Goal: Check status

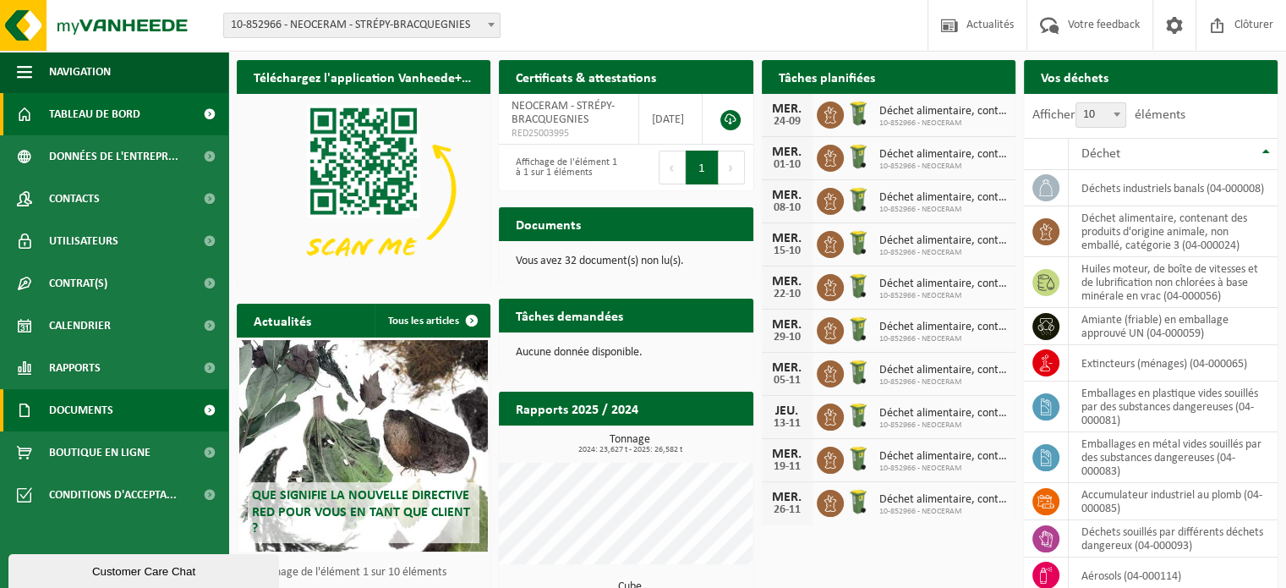
click at [95, 406] on span "Documents" at bounding box center [81, 410] width 64 height 42
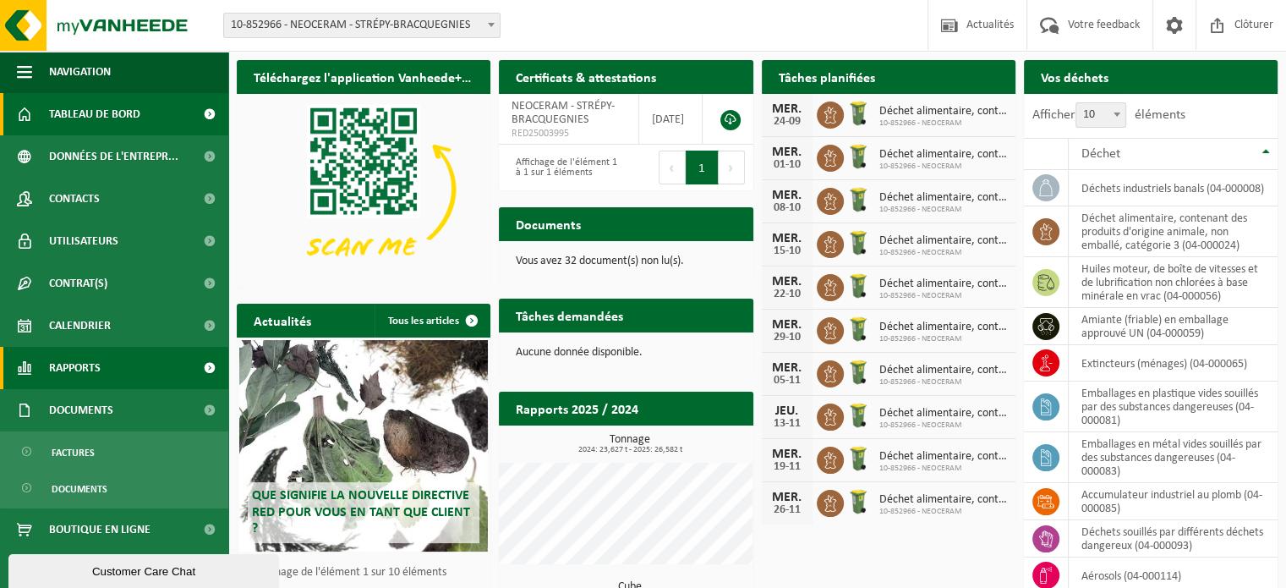
click at [95, 370] on span "Rapports" at bounding box center [75, 368] width 52 height 42
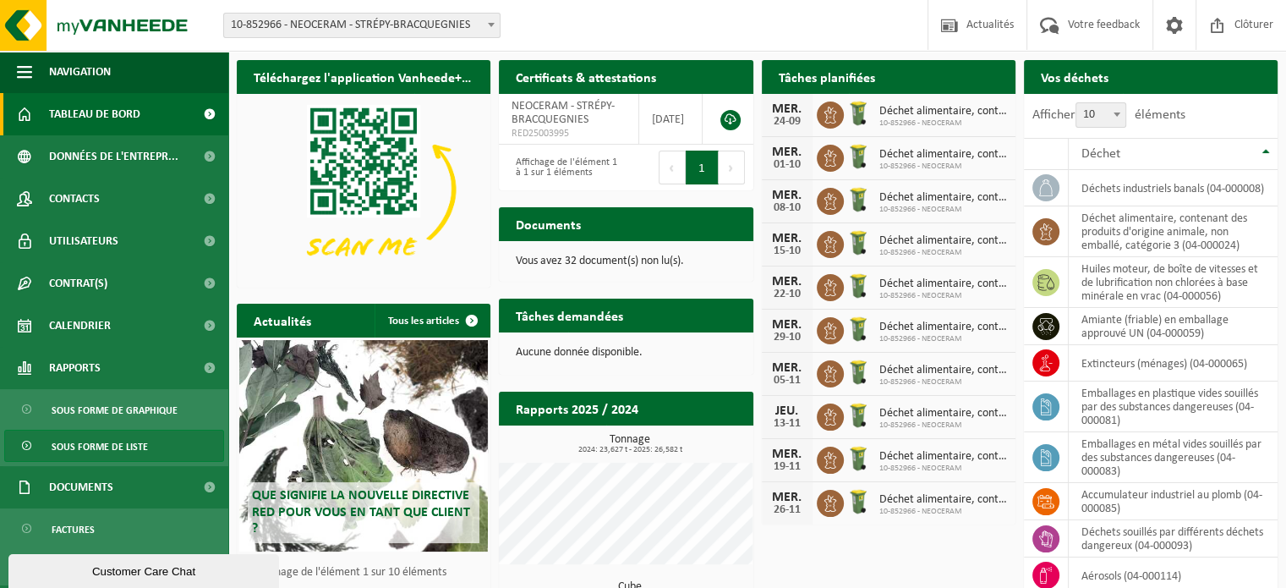
click at [101, 444] on span "Sous forme de liste" at bounding box center [100, 446] width 96 height 32
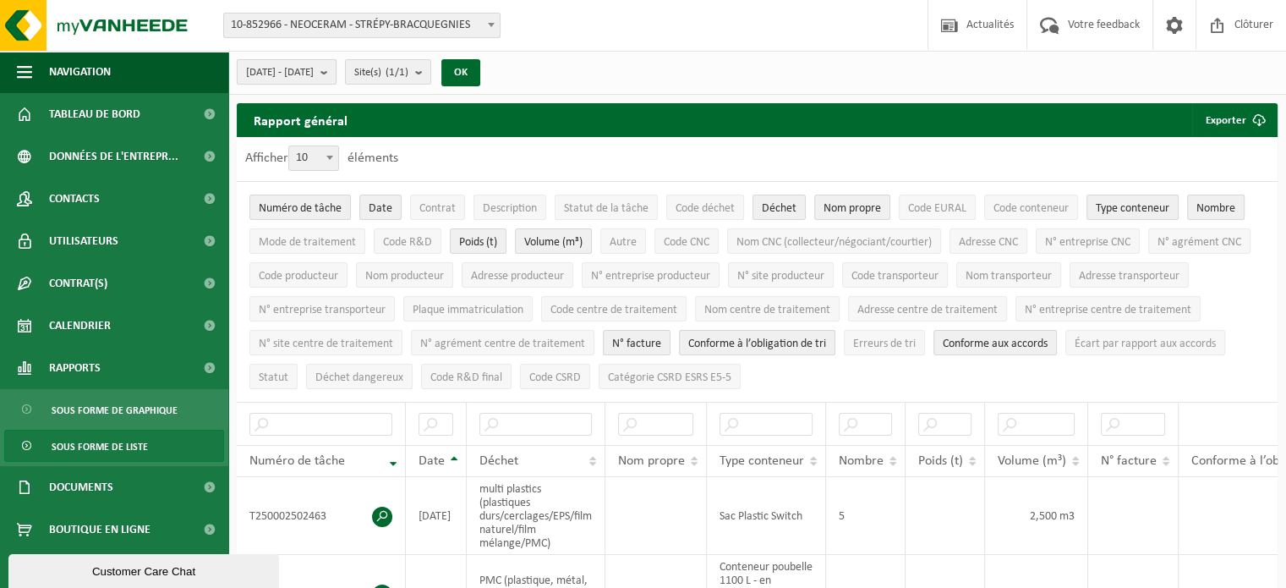
click at [314, 69] on span "[DATE] - [DATE]" at bounding box center [280, 72] width 68 height 25
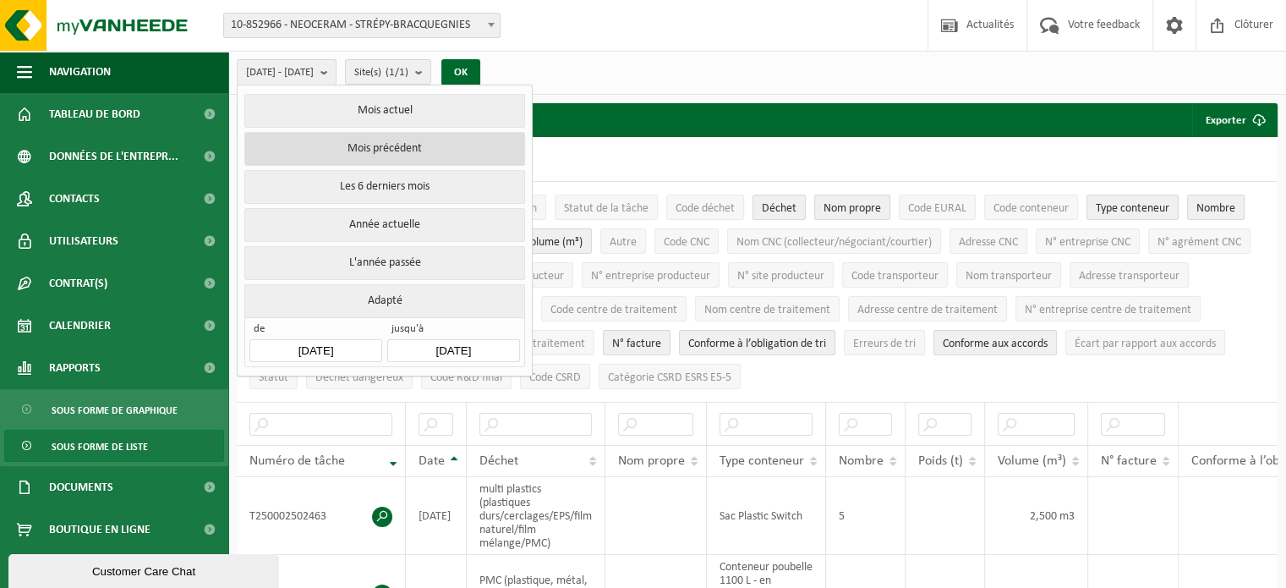
click at [371, 148] on button "Mois précédent" at bounding box center [384, 149] width 280 height 34
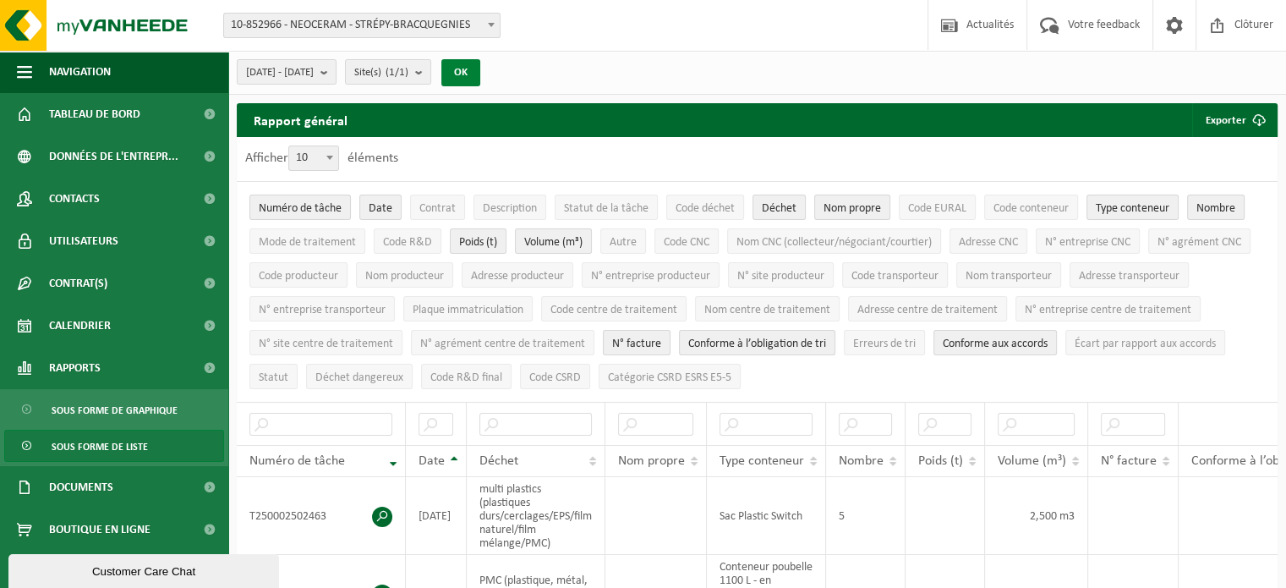
click at [480, 80] on button "OK" at bounding box center [460, 72] width 39 height 27
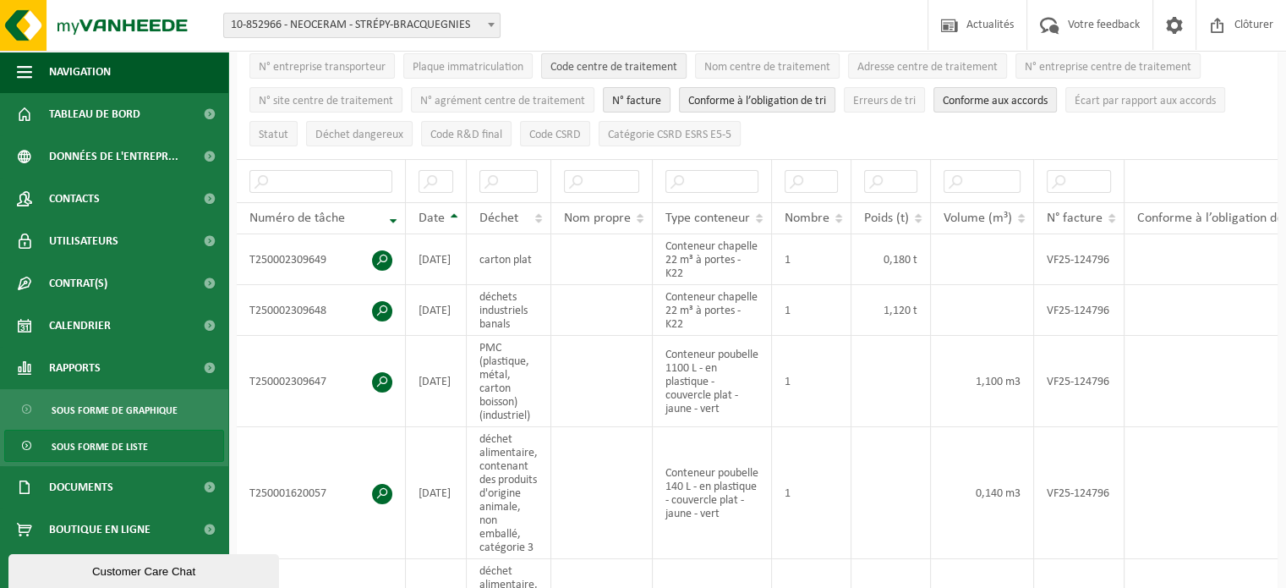
scroll to position [254, 0]
